Goal: Browse casually: Explore the website without a specific task or goal

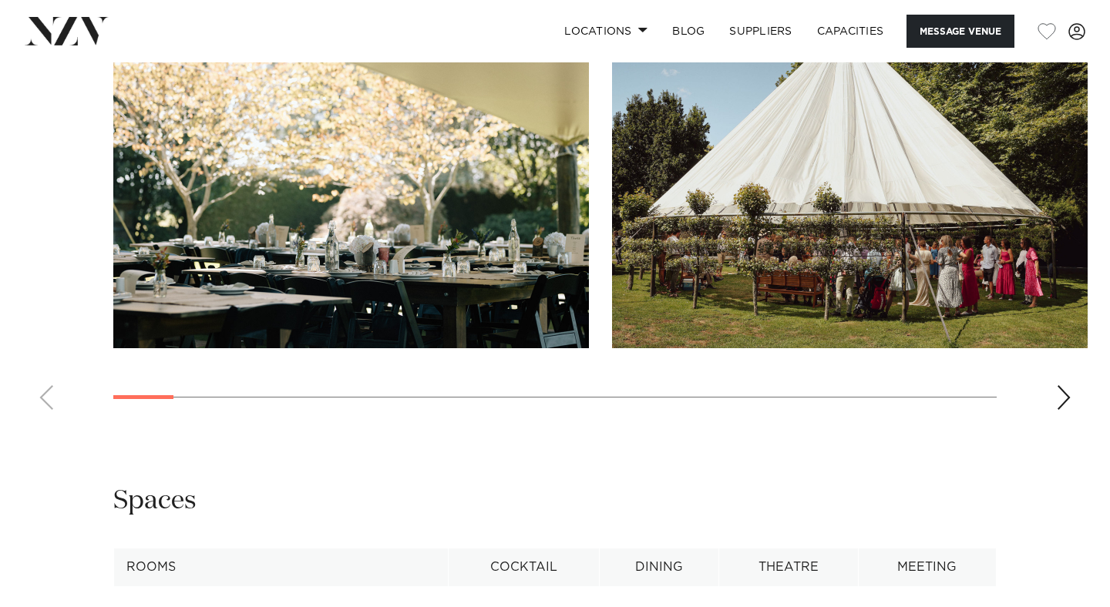
scroll to position [1625, 0]
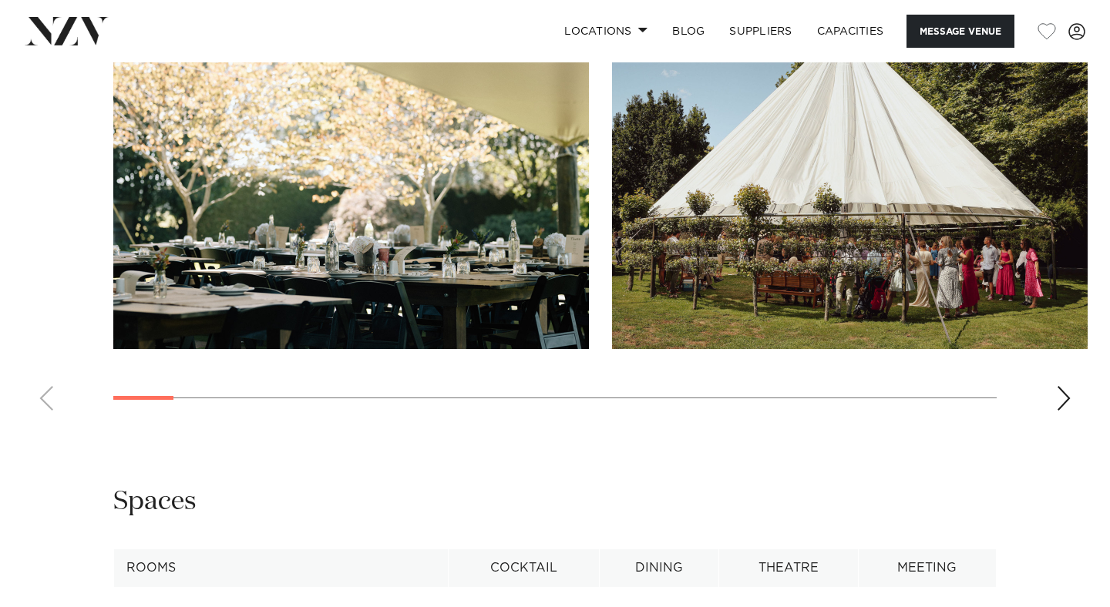
click at [1064, 411] on div "Next slide" at bounding box center [1063, 398] width 15 height 25
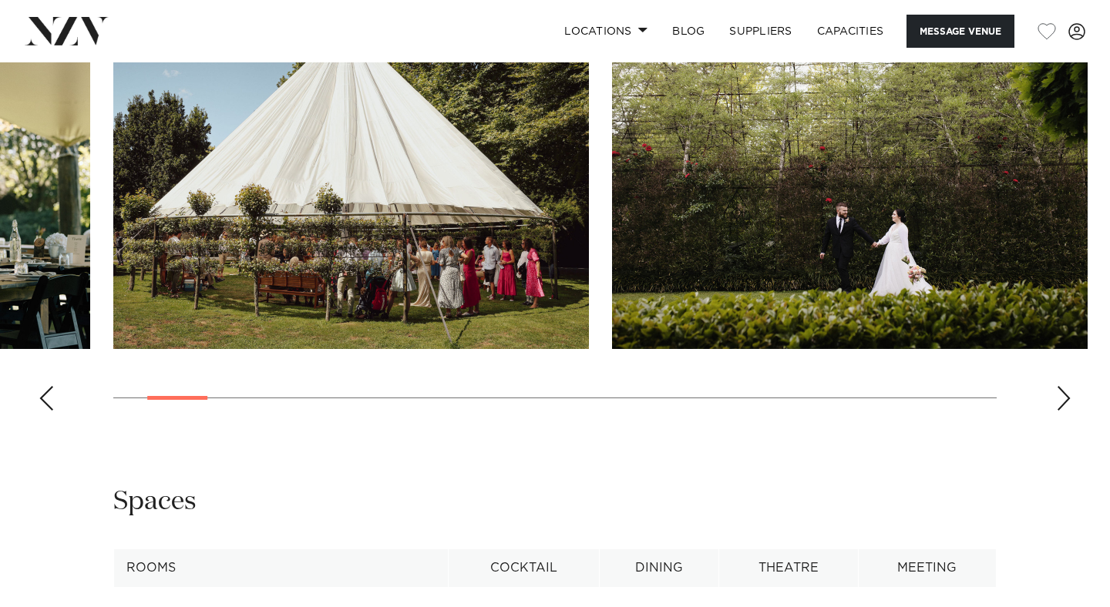
click at [1064, 411] on div "Next slide" at bounding box center [1063, 398] width 15 height 25
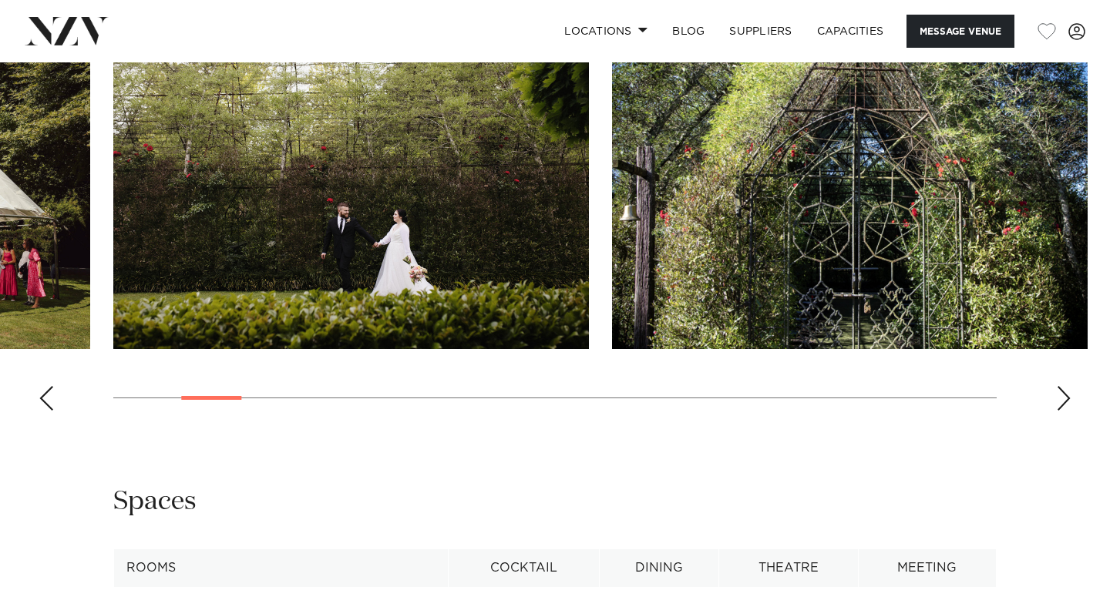
click at [1064, 411] on div "Next slide" at bounding box center [1063, 398] width 15 height 25
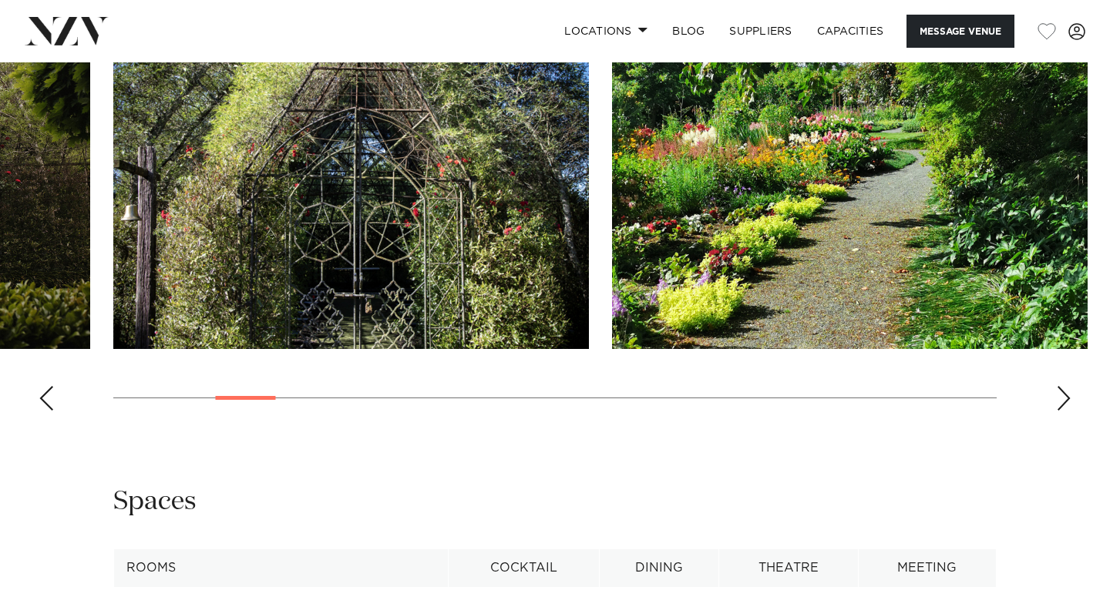
click at [1064, 411] on div "Next slide" at bounding box center [1063, 398] width 15 height 25
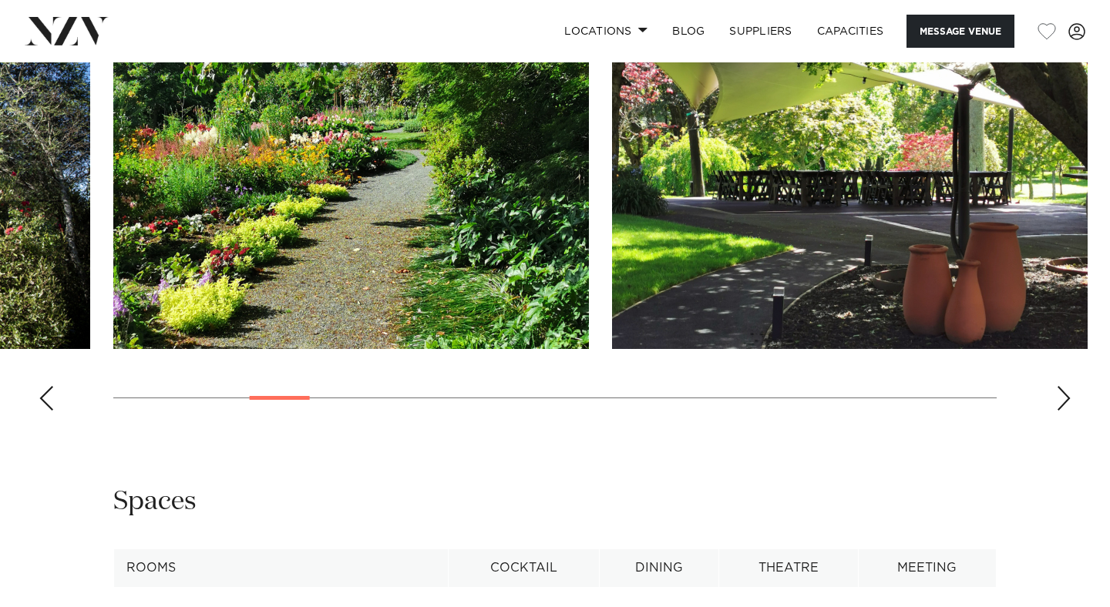
click at [1064, 411] on div "Next slide" at bounding box center [1063, 398] width 15 height 25
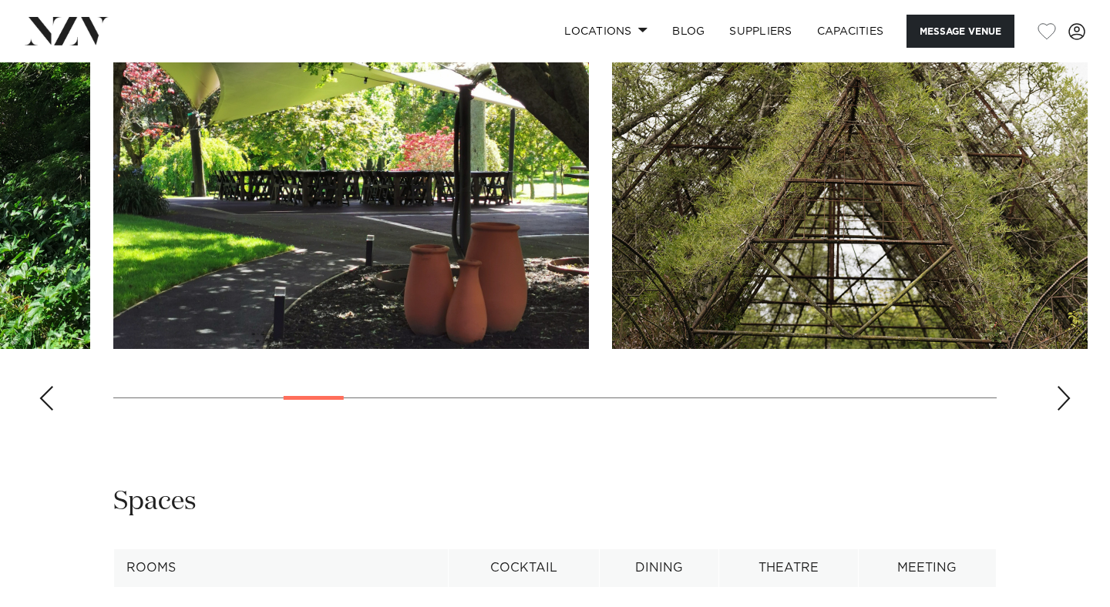
click at [1064, 411] on div "Next slide" at bounding box center [1063, 398] width 15 height 25
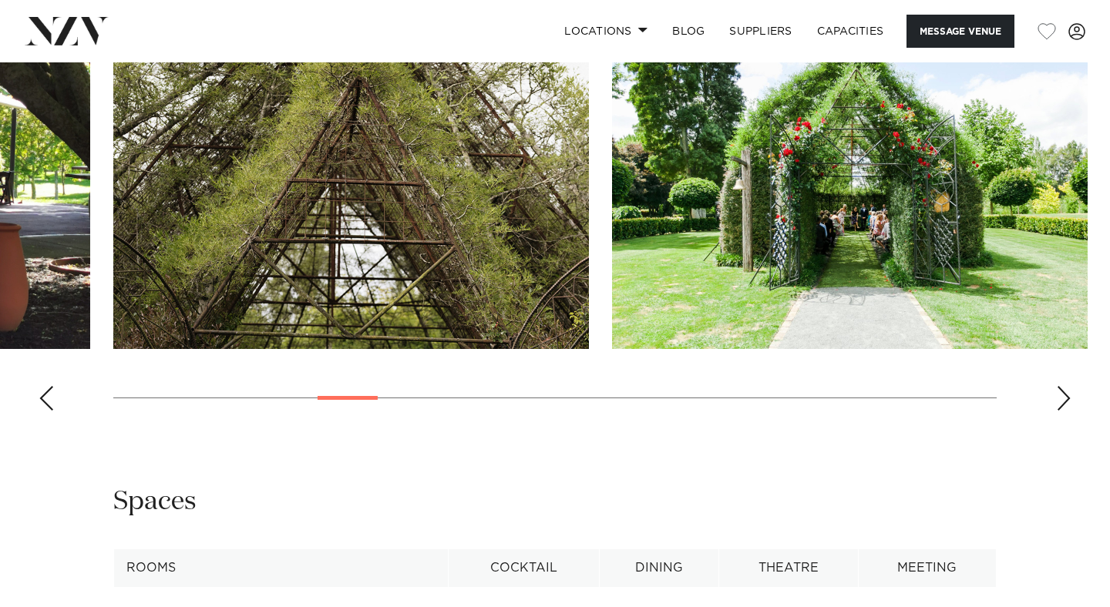
click at [1065, 411] on div "Next slide" at bounding box center [1063, 398] width 15 height 25
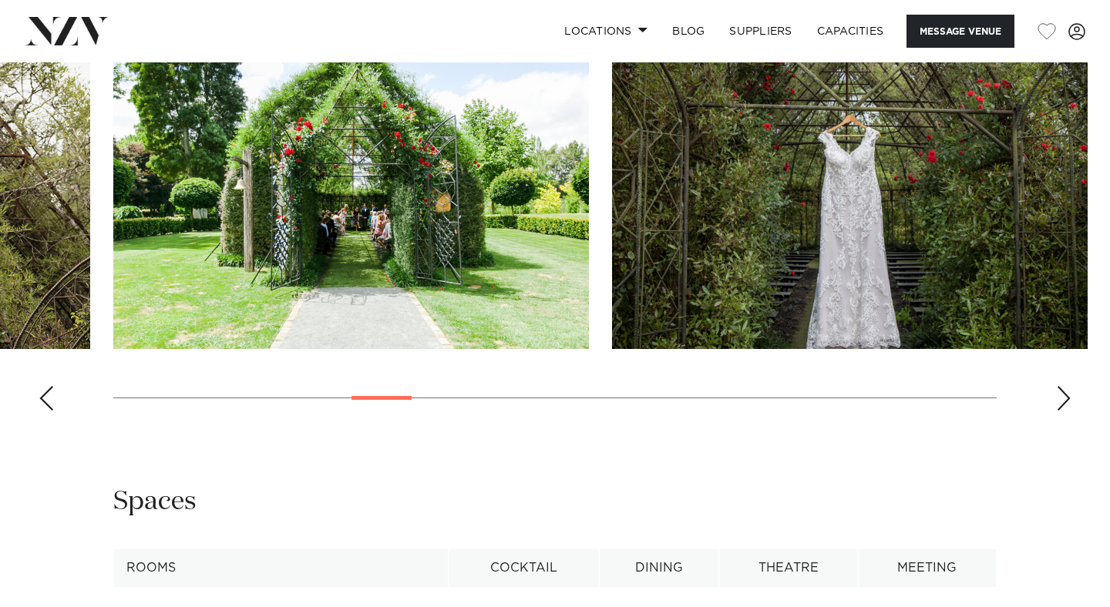
click at [1065, 411] on div "Next slide" at bounding box center [1063, 398] width 15 height 25
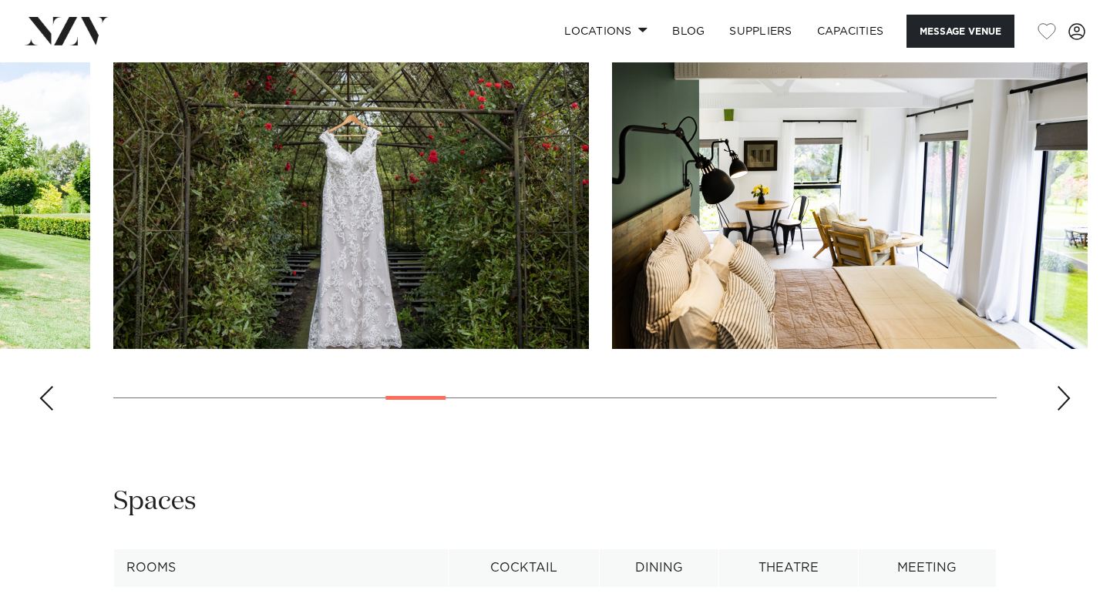
click at [1065, 411] on div "Next slide" at bounding box center [1063, 398] width 15 height 25
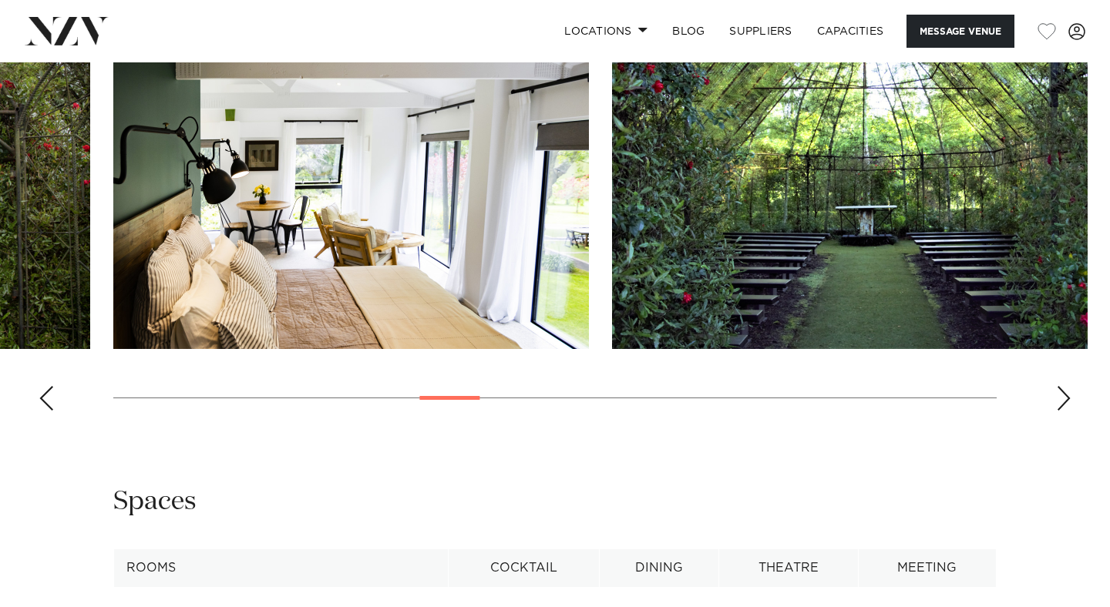
click at [1068, 410] on div "Next slide" at bounding box center [1063, 398] width 15 height 25
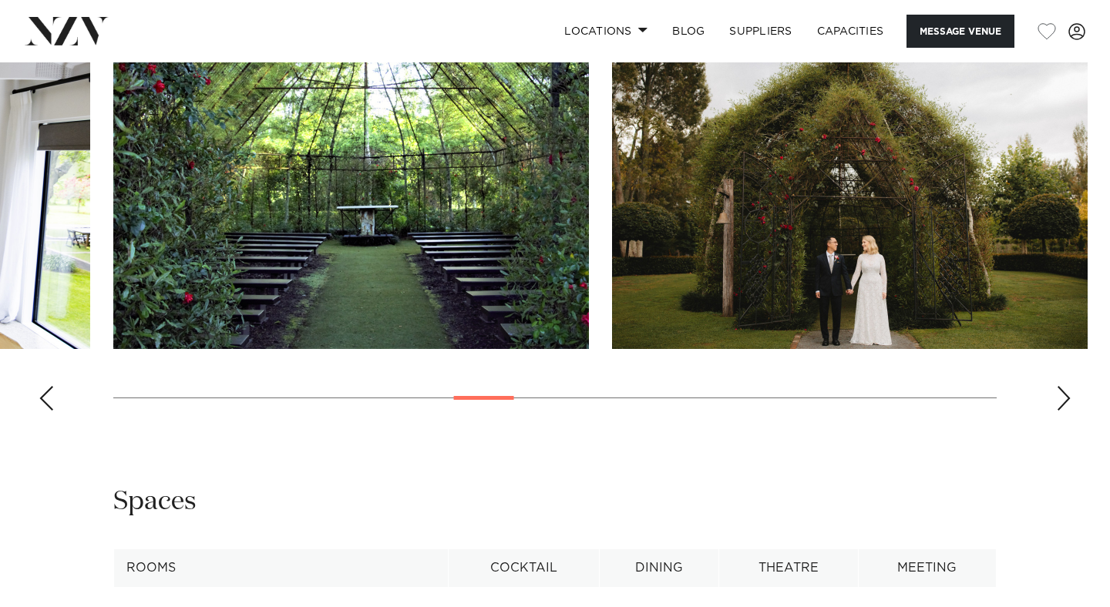
click at [1068, 410] on div "Next slide" at bounding box center [1063, 398] width 15 height 25
